Goal: Task Accomplishment & Management: Manage account settings

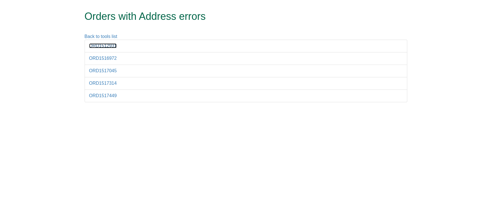
click at [100, 44] on link "ORD1512931" at bounding box center [103, 45] width 28 height 5
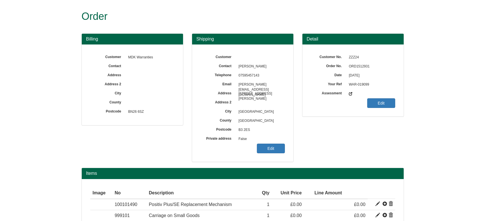
click at [354, 66] on span "ORD1512931" at bounding box center [370, 66] width 49 height 9
copy span "ORD1512931"
click at [263, 148] on link "Edit" at bounding box center [271, 148] width 28 height 10
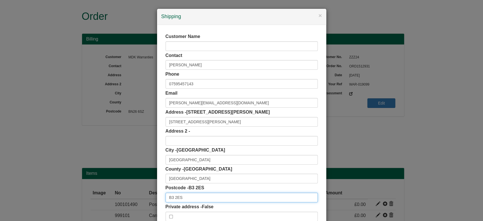
click at [209, 201] on input "B3 2ES" at bounding box center [242, 197] width 152 height 10
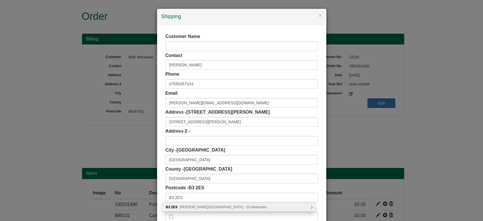
click at [210, 204] on div "B3 2ES Edmund Street, Birmingham - 20 Addresses" at bounding box center [239, 207] width 152 height 8
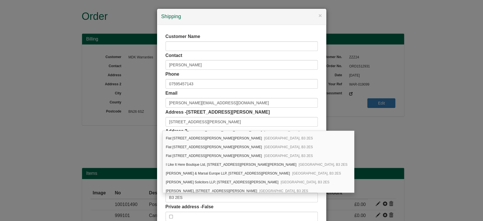
scroll to position [121, 0]
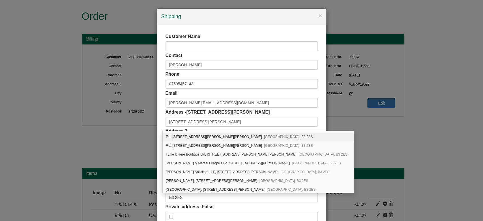
click at [319, 119] on div "Customer Name Contact Sophie Morris Phone 07595457143 Email Sophie.Morris@wmtra…" at bounding box center [241, 127] width 169 height 205
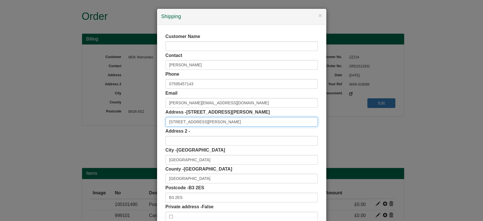
scroll to position [0, 0]
drag, startPoint x: 221, startPoint y: 123, endPoint x: 154, endPoint y: 116, distance: 67.6
click at [157, 116] on div "Customer Name Contact Sophie Morris Phone 07595457143 Email Sophie.Morris@wmtra…" at bounding box center [241, 127] width 169 height 205
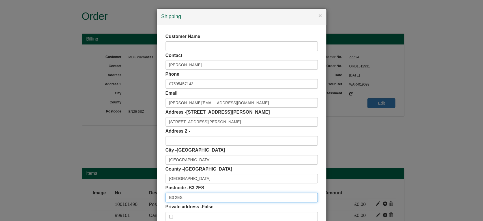
drag, startPoint x: 153, startPoint y: 191, endPoint x: 132, endPoint y: 190, distance: 20.9
click at [132, 190] on div "× Shipping Customer Name Contact Sophie Morris Phone 07595457143 Email Sophie.M…" at bounding box center [241, 110] width 483 height 221
paste input "WS15 1RA"
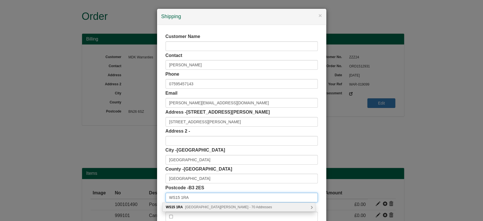
type input "WS15 1RA"
click at [198, 205] on span "St. Thomas Way, Rugeley - 70 Addresses" at bounding box center [228, 207] width 87 height 4
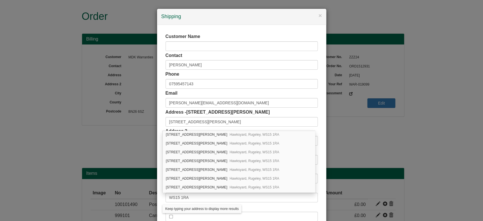
scroll to position [266, 0]
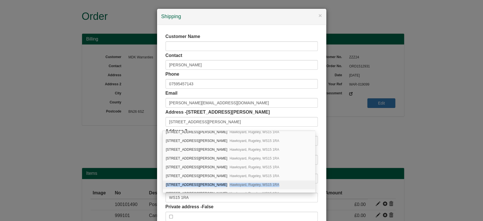
drag, startPoint x: 255, startPoint y: 177, endPoint x: 257, endPoint y: 181, distance: 4.5
click at [257, 181] on div "61 St. Thomas Way Hawksyard, Rugeley, WS15 1RA 62 St. Thomas Way Hawksyard, Rug…" at bounding box center [239, 162] width 152 height 62
click at [257, 181] on div "97 St. Thomas Way Hawksyard, Rugeley, WS15 1RA" at bounding box center [239, 184] width 152 height 9
type input "97 St. Thomas Way"
type input "Hawksyard"
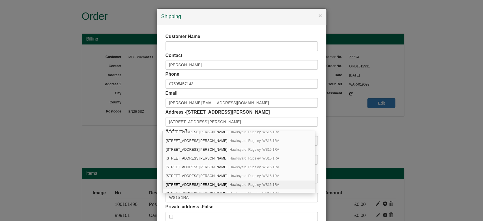
type input "Rugeley"
type input "Staffordshire"
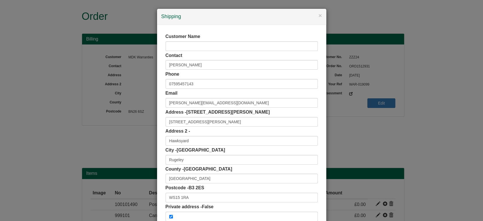
scroll to position [36, 0]
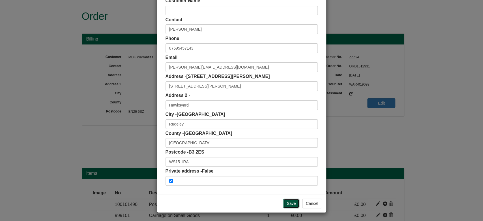
click at [283, 205] on input "Save" at bounding box center [291, 203] width 16 height 10
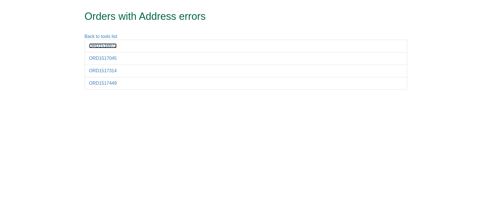
click at [105, 48] on link "ORD1516972" at bounding box center [103, 45] width 28 height 5
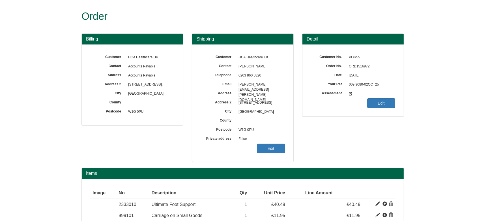
click at [351, 62] on span "ORD1516972" at bounding box center [370, 66] width 49 height 9
copy span "ORD1516972"
click at [261, 148] on link "Edit" at bounding box center [271, 148] width 28 height 10
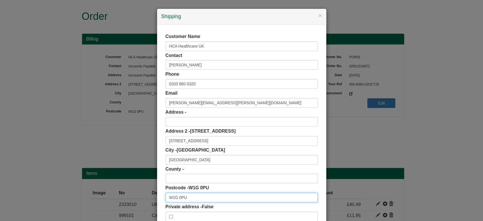
drag, startPoint x: 188, startPoint y: 198, endPoint x: 139, endPoint y: 202, distance: 48.6
click at [139, 202] on div "× Shipping Customer Name HCA Healthcare UK Contact Karishma Visram Phone 0203 8…" at bounding box center [241, 110] width 483 height 221
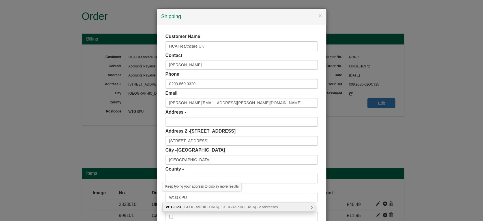
click at [215, 205] on span "Cavendish Square, London - 2 Addresses" at bounding box center [230, 207] width 94 height 4
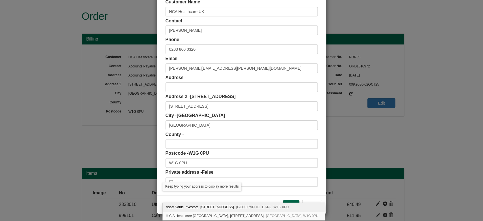
scroll to position [36, 0]
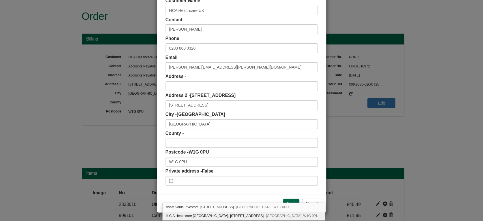
click at [240, 218] on div "H C A Healthcare UK, 2 Cavendish Square London, W1G 0PU" at bounding box center [244, 215] width 162 height 8
type input "H C A Healthcare UK"
type input "2 Cavendish Square"
type input "London"
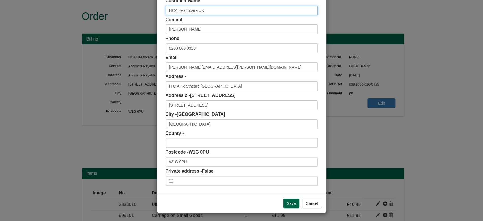
drag, startPoint x: 220, startPoint y: 10, endPoint x: 117, endPoint y: 12, distance: 102.5
click at [117, 12] on div "× Shipping Customer Name HCA Healthcare UK Contact Karishma Visram Phone 0203 8…" at bounding box center [241, 110] width 483 height 221
click at [289, 198] on input "Save" at bounding box center [291, 203] width 16 height 10
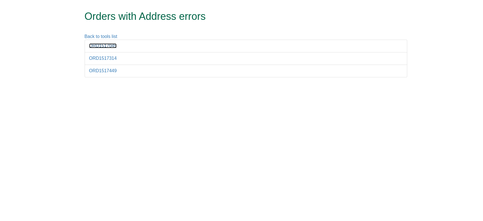
click at [105, 45] on link "ORD1517045" at bounding box center [103, 45] width 28 height 5
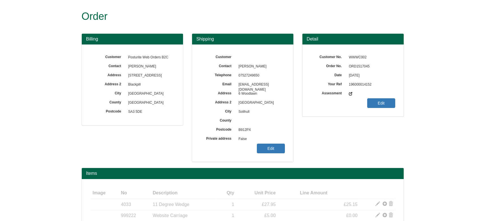
click at [356, 64] on span "ORD1517045" at bounding box center [370, 66] width 49 height 9
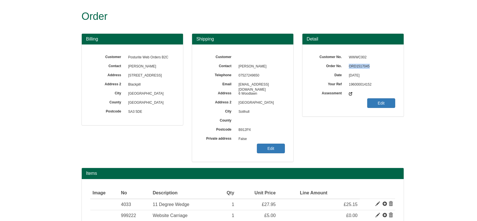
copy span "ORD1517045"
click at [259, 145] on link "Edit" at bounding box center [271, 148] width 28 height 10
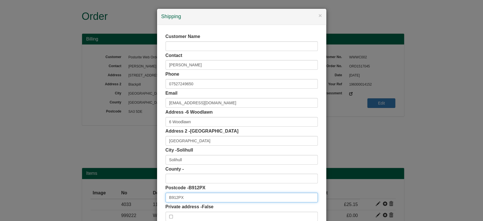
drag, startPoint x: 163, startPoint y: 193, endPoint x: 139, endPoint y: 189, distance: 23.9
click at [139, 189] on div "× Shipping Customer Name Contact Margaret Webster Phone 07527249650 Email simon…" at bounding box center [241, 110] width 483 height 221
paste input "text"
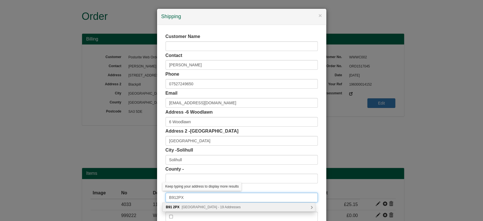
click at [173, 198] on input "B912PX" at bounding box center [242, 197] width 152 height 10
type input "B91 2PX"
click at [182, 206] on span "Hampton Lane, Solihull - 19 Addresses" at bounding box center [211, 207] width 59 height 4
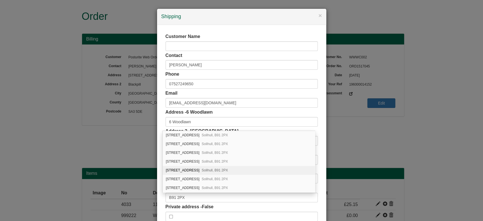
click at [222, 169] on span "Solihull, B91 2PX" at bounding box center [215, 170] width 26 height 4
type input "Flat 6, Woodlawn"
type input "West Midlands"
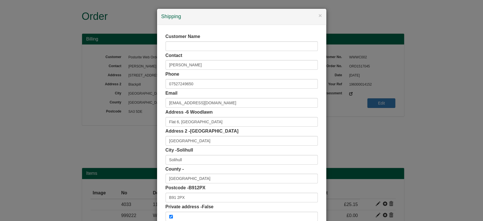
scroll to position [36, 0]
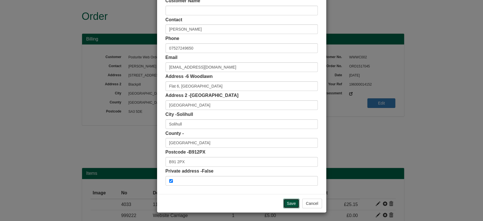
click at [285, 201] on input "Save" at bounding box center [291, 203] width 16 height 10
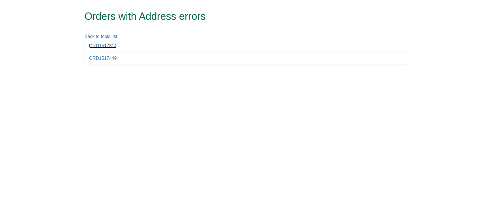
click at [108, 47] on link "ORD1517314" at bounding box center [103, 45] width 28 height 5
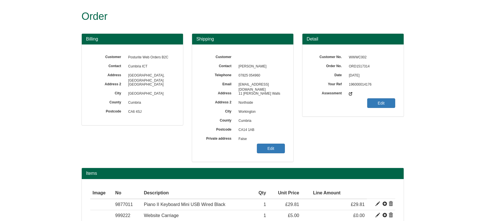
click at [359, 64] on span "ORD1517314" at bounding box center [370, 66] width 49 height 9
copy span "ORD1517314"
click at [272, 144] on link "Edit" at bounding box center [271, 148] width 28 height 10
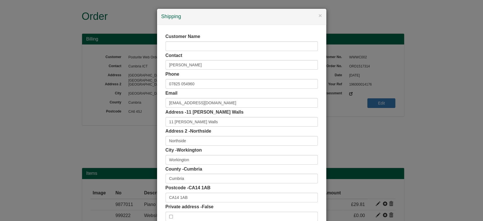
click at [191, 203] on label "Private address - False" at bounding box center [190, 206] width 48 height 7
click at [190, 202] on div "Customer Name Contact Rachel Farragher Phone 07825 054960 Email ictservicesuppo…" at bounding box center [242, 127] width 152 height 188
drag, startPoint x: 190, startPoint y: 201, endPoint x: 146, endPoint y: 198, distance: 44.5
click at [146, 198] on div "× Shipping Customer Name Contact Rachel Farragher Phone 07825 054960 Email icts…" at bounding box center [241, 110] width 483 height 221
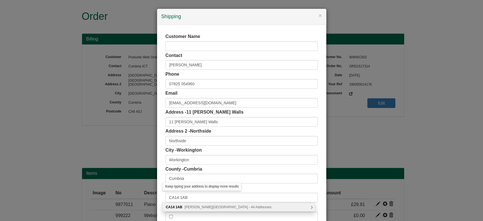
click at [195, 205] on span "Mitchell Avenue, Workington - 44 Addresses" at bounding box center [227, 207] width 87 height 4
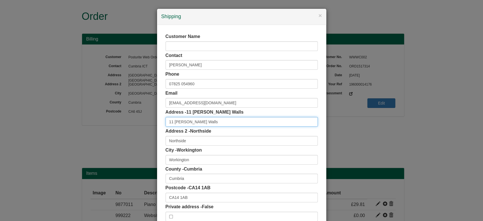
click at [205, 118] on input "11 Burrow Walls" at bounding box center [242, 122] width 152 height 10
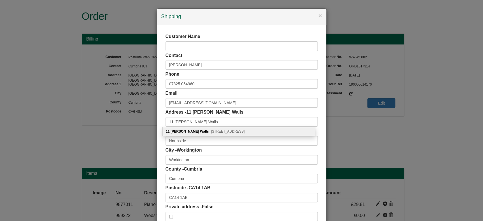
click at [222, 133] on span "Northside, Workington, CA14 1BB" at bounding box center [228, 131] width 34 height 4
type input "11 Burrow Walls"
type input "CA14 1BB"
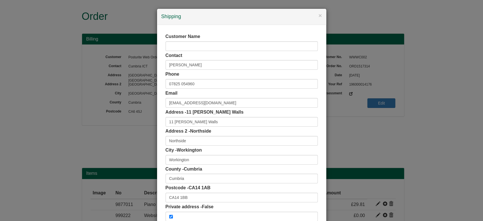
scroll to position [36, 0]
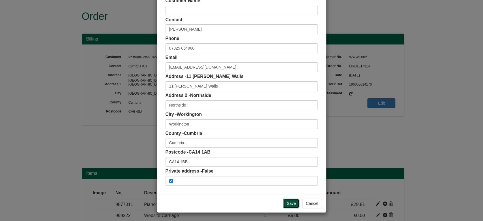
click at [295, 200] on input "Save" at bounding box center [291, 203] width 16 height 10
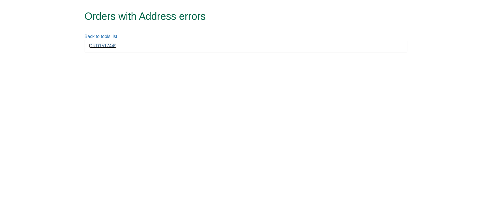
click at [103, 44] on link "ORD1517449" at bounding box center [103, 45] width 28 height 5
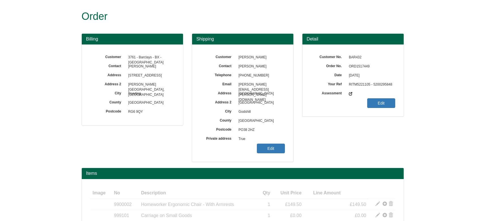
click at [363, 64] on span "ORD1517449" at bounding box center [370, 66] width 49 height 9
copy span "ORD1517449"
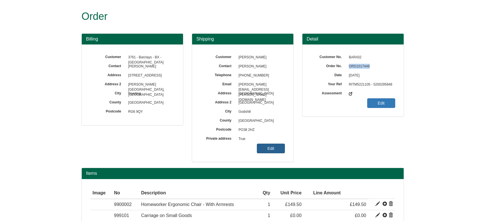
click at [265, 145] on link "Edit" at bounding box center [271, 148] width 28 height 10
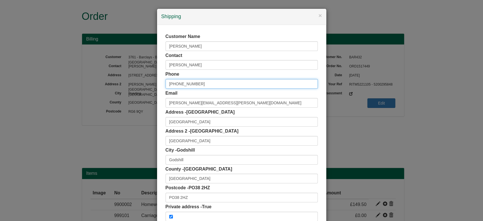
click at [172, 83] on input "+44 07891854730" at bounding box center [242, 84] width 152 height 10
type input "07891854730"
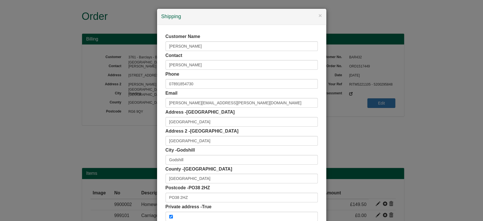
click at [159, 74] on div "Customer Name Nick Jennings Contact Nick Jennings Phone 07891854730 Email nicho…" at bounding box center [241, 127] width 169 height 205
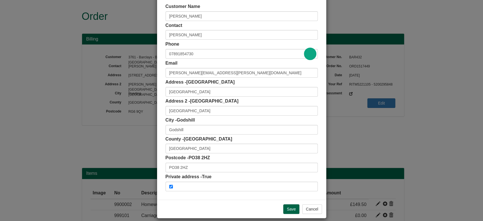
scroll to position [36, 0]
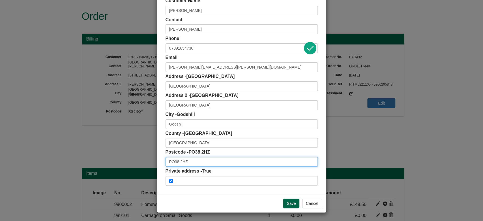
drag, startPoint x: 191, startPoint y: 160, endPoint x: 125, endPoint y: 167, distance: 66.8
click at [125, 167] on div "× Shipping Customer Name Nick Jennings Contact Nick Jennings Phone 07891854730 …" at bounding box center [241, 110] width 483 height 221
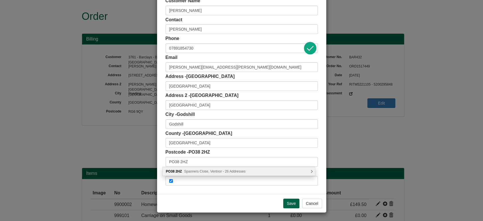
click at [199, 171] on span "Spanners Close, Ventnor - 26 Addresses" at bounding box center [214, 171] width 61 height 4
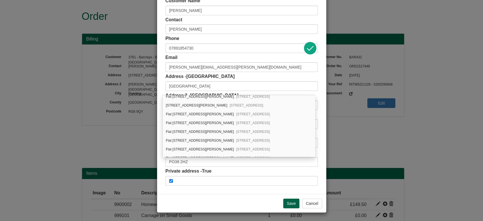
scroll to position [165, 0]
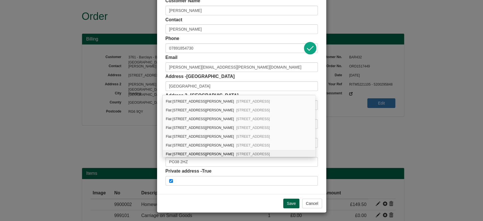
click at [261, 200] on div "Save Cancel" at bounding box center [241, 203] width 169 height 18
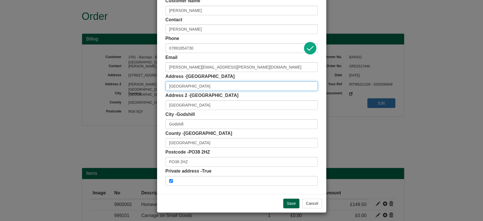
scroll to position [0, 0]
click at [191, 87] on input "villa nova" at bounding box center [242, 86] width 152 height 10
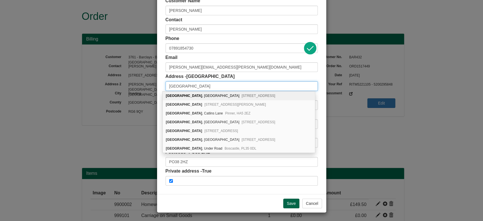
click at [191, 87] on input "villa nova" at bounding box center [242, 86] width 152 height 10
drag, startPoint x: 191, startPoint y: 87, endPoint x: 135, endPoint y: 86, distance: 56.0
click at [135, 86] on div "× Shipping Customer Name Nick Jennings Contact Nick Jennings Phone 07891854730 …" at bounding box center [241, 110] width 483 height 221
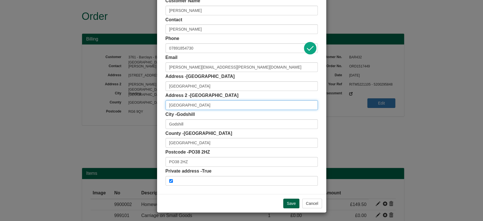
drag, startPoint x: 176, startPoint y: 104, endPoint x: 136, endPoint y: 104, distance: 40.5
click at [136, 104] on div "× Shipping Customer Name Nick Jennings Contact Nick Jennings Phone 07891854730 …" at bounding box center [241, 110] width 483 height 221
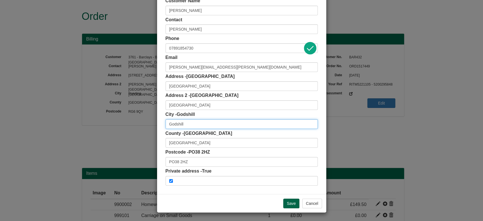
drag, startPoint x: 176, startPoint y: 125, endPoint x: 139, endPoint y: 123, distance: 36.3
click at [139, 123] on div "× Shipping Customer Name Nick Jennings Contact Nick Jennings Phone 07891854730 …" at bounding box center [241, 110] width 483 height 221
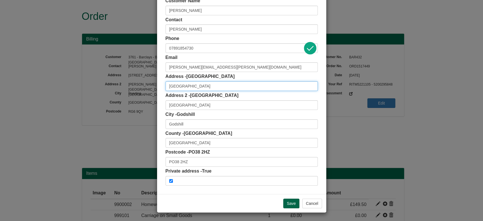
click at [186, 89] on input "villa nova" at bounding box center [242, 86] width 152 height 10
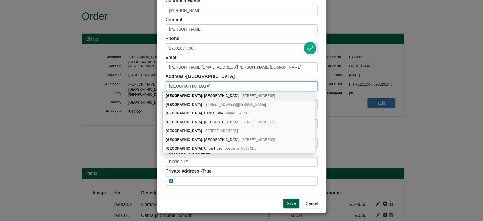
type input "villa nova"
click at [159, 90] on div "Customer Name Nick Jennings Contact Nick Jennings Phone 07891854730 Email nicho…" at bounding box center [241, 91] width 169 height 205
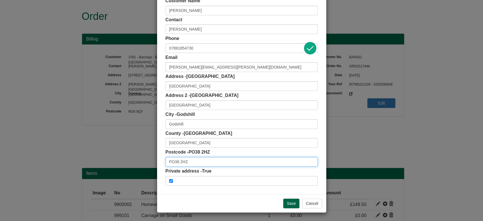
drag, startPoint x: 201, startPoint y: 166, endPoint x: 131, endPoint y: 172, distance: 70.9
click at [131, 172] on div "× Shipping Customer Name Nick Jennings Contact Nick Jennings Phone 07891854730 …" at bounding box center [241, 110] width 483 height 221
paste input "3"
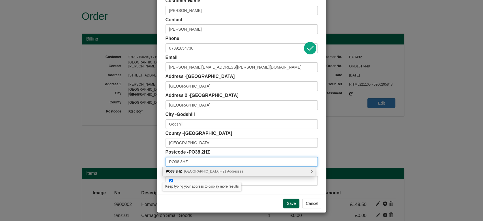
type input "PO38 3HZ"
click at [206, 171] on span "High Street, Ventnor - 21 Addresses" at bounding box center [213, 171] width 59 height 4
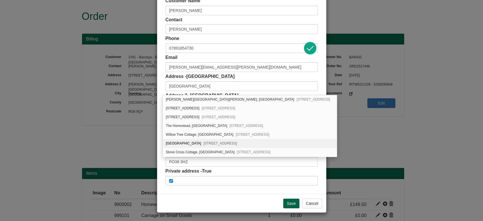
click at [222, 142] on span "Godshill, Ventnor, PO38 3HZ" at bounding box center [220, 143] width 34 height 4
type input "Villa Nova, High Street"
type input "Godshill"
type input "Ventnor"
type input "Isle of Wight"
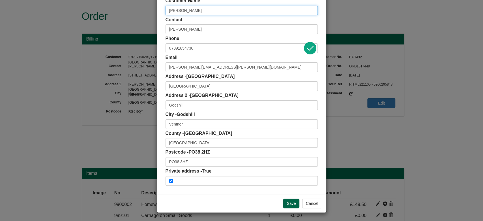
drag, startPoint x: 194, startPoint y: 10, endPoint x: 161, endPoint y: 8, distance: 32.8
click at [161, 8] on div "Customer Name Nick Jennings Contact Nick Jennings Phone 07891854730 Email nicho…" at bounding box center [241, 91] width 169 height 205
click at [288, 206] on input "Save" at bounding box center [291, 203] width 16 height 10
